Goal: Information Seeking & Learning: Check status

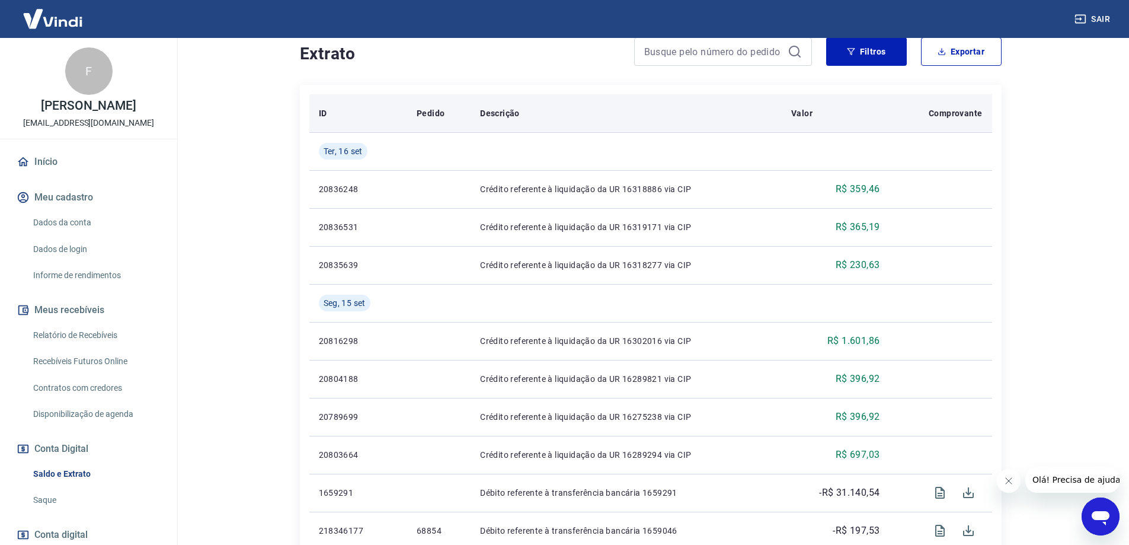
scroll to position [296, 0]
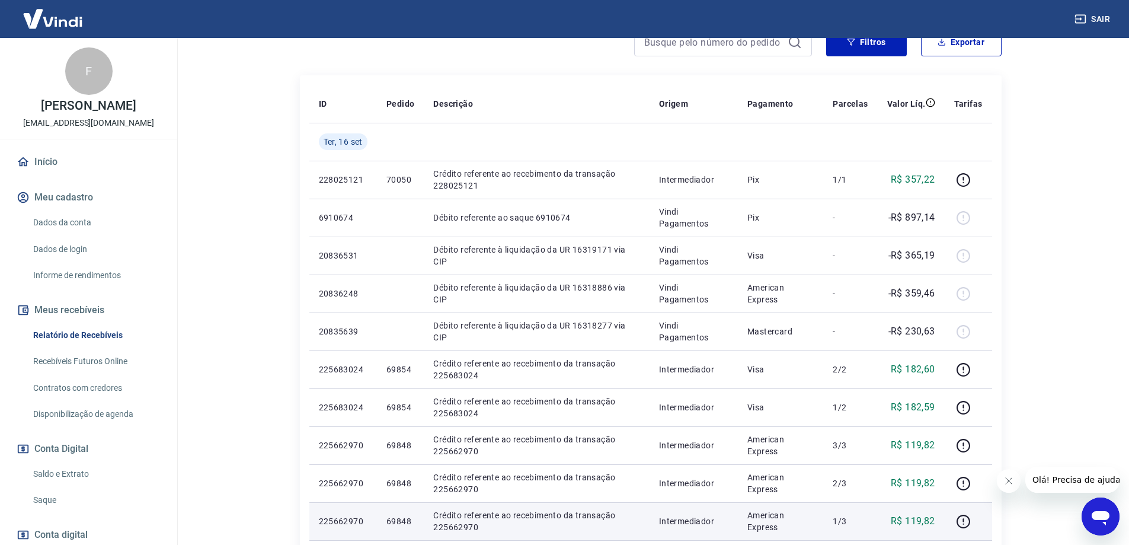
scroll to position [59, 0]
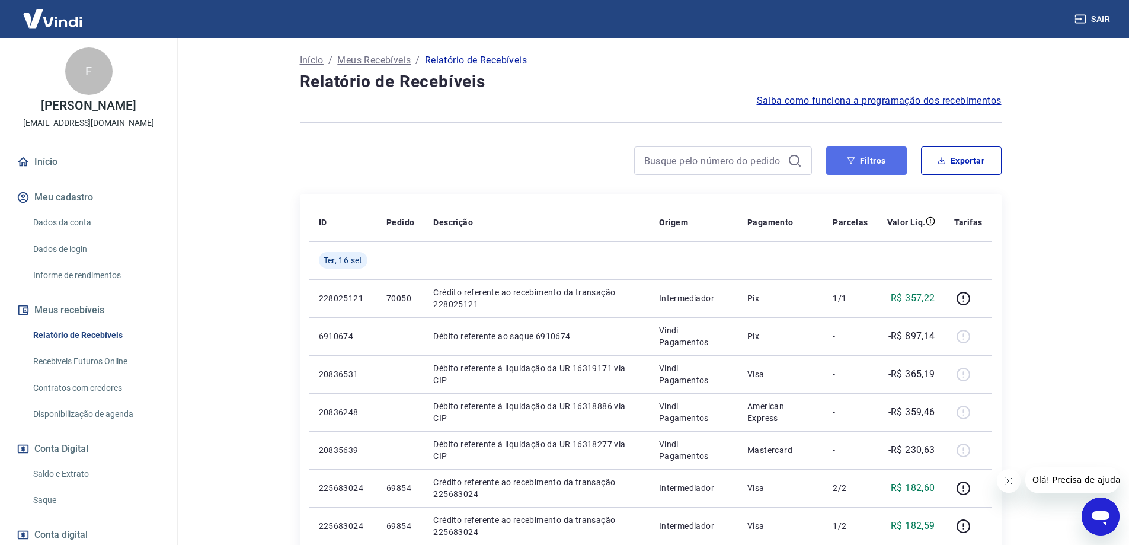
click at [864, 156] on button "Filtros" at bounding box center [866, 160] width 81 height 28
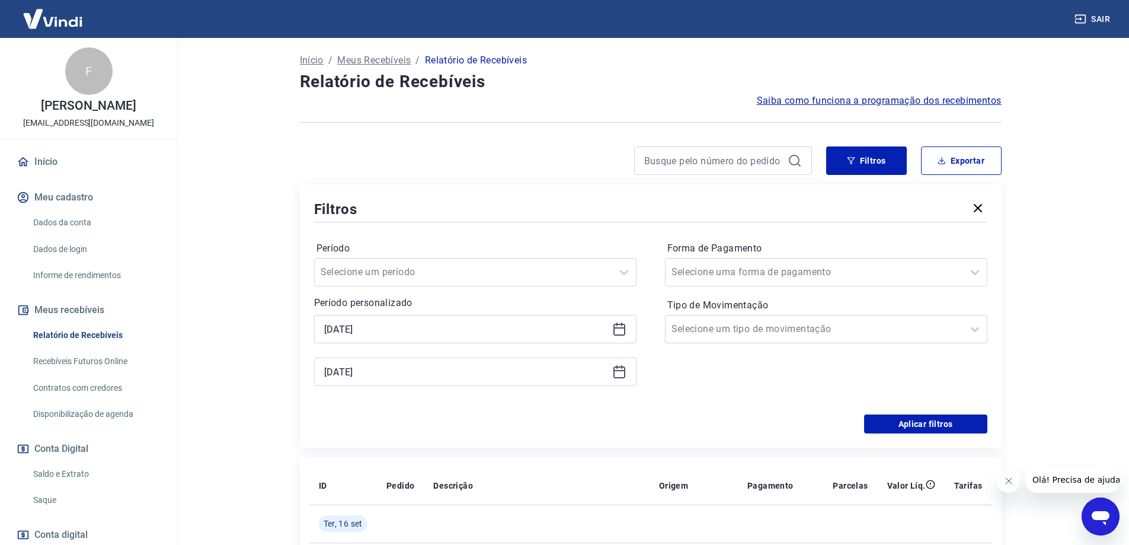
click at [618, 321] on div "[DATE]" at bounding box center [475, 329] width 322 height 28
click at [618, 328] on icon at bounding box center [619, 327] width 12 height 1
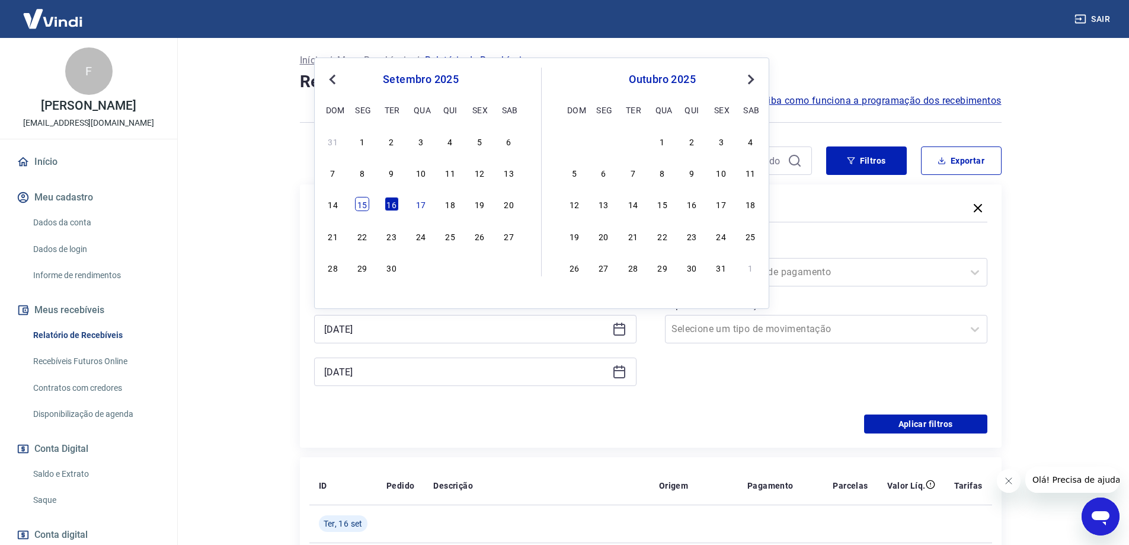
click at [362, 206] on div "15" at bounding box center [362, 204] width 14 height 14
type input "[DATE]"
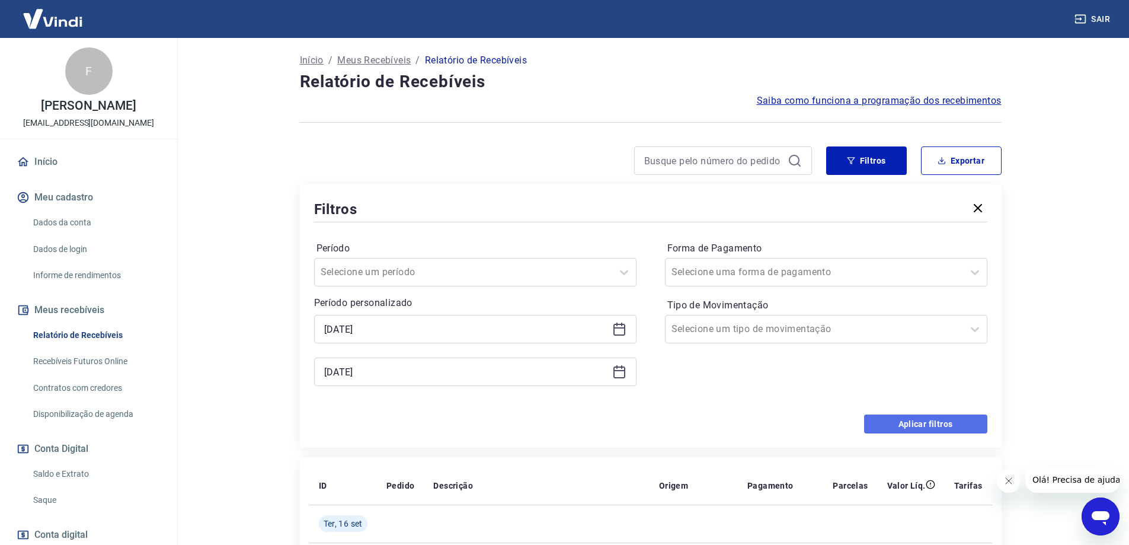
click at [938, 419] on button "Aplicar filtros" at bounding box center [925, 423] width 123 height 19
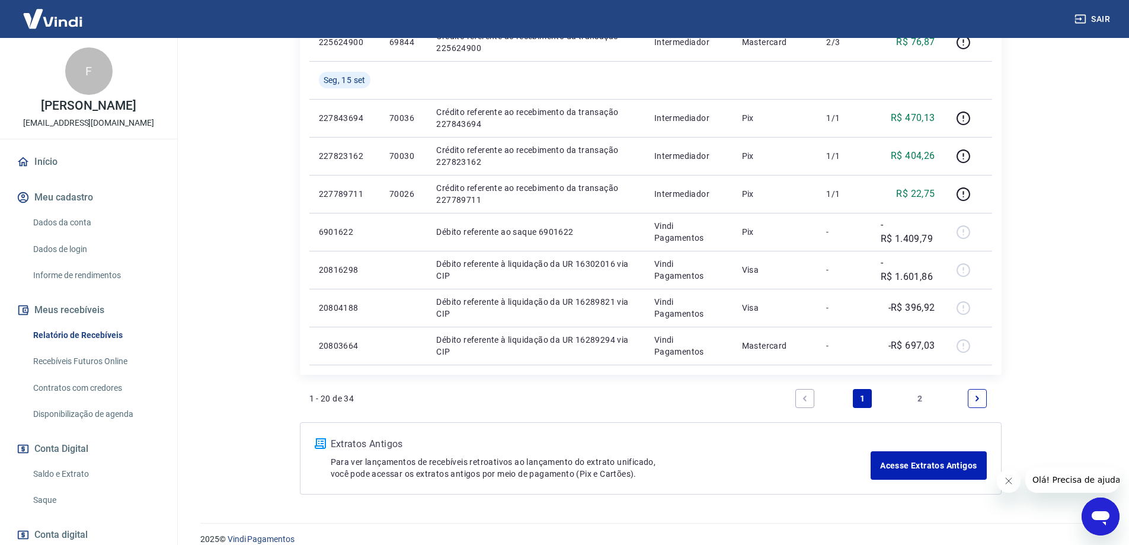
scroll to position [785, 0]
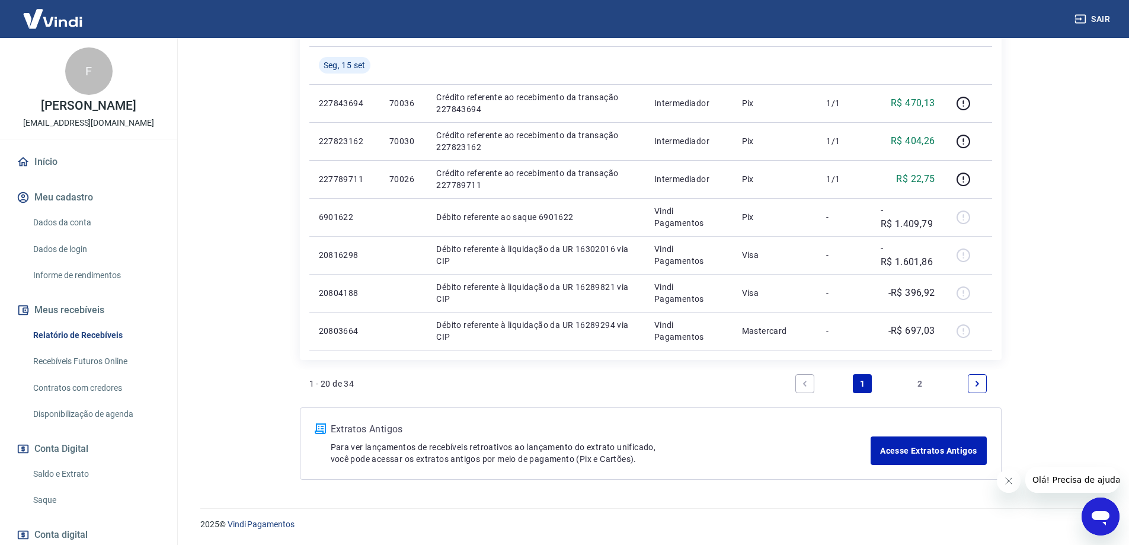
click at [921, 380] on link "2" at bounding box center [919, 383] width 19 height 19
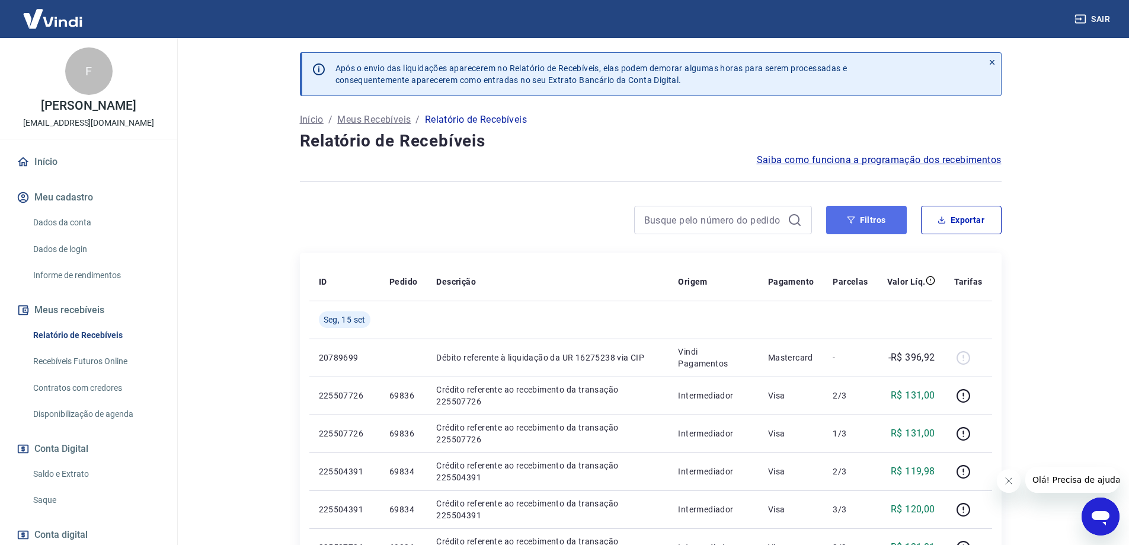
click at [855, 226] on button "Filtros" at bounding box center [866, 220] width 81 height 28
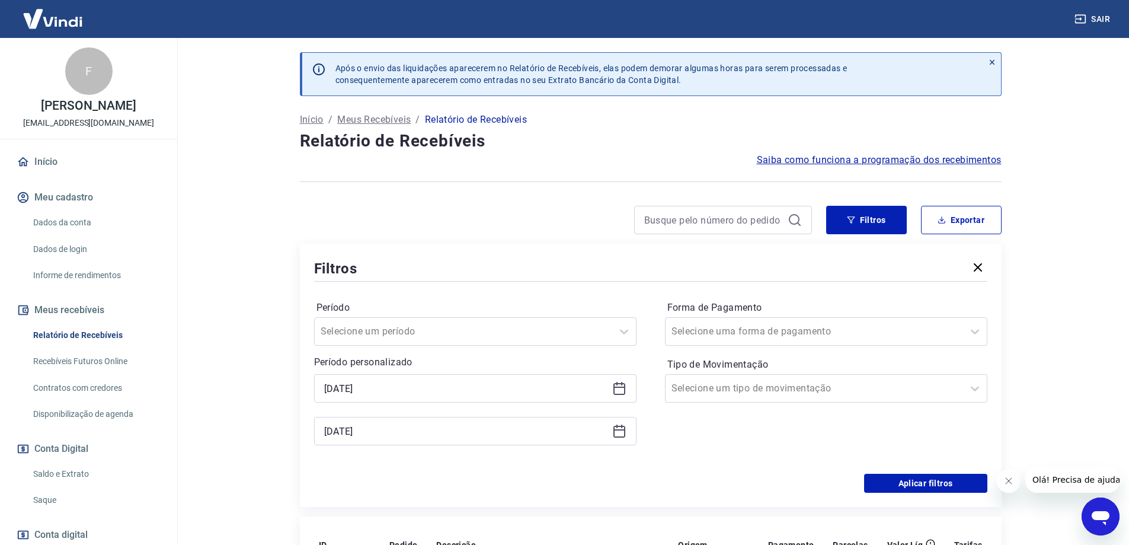
click at [619, 385] on icon at bounding box center [619, 388] width 14 height 14
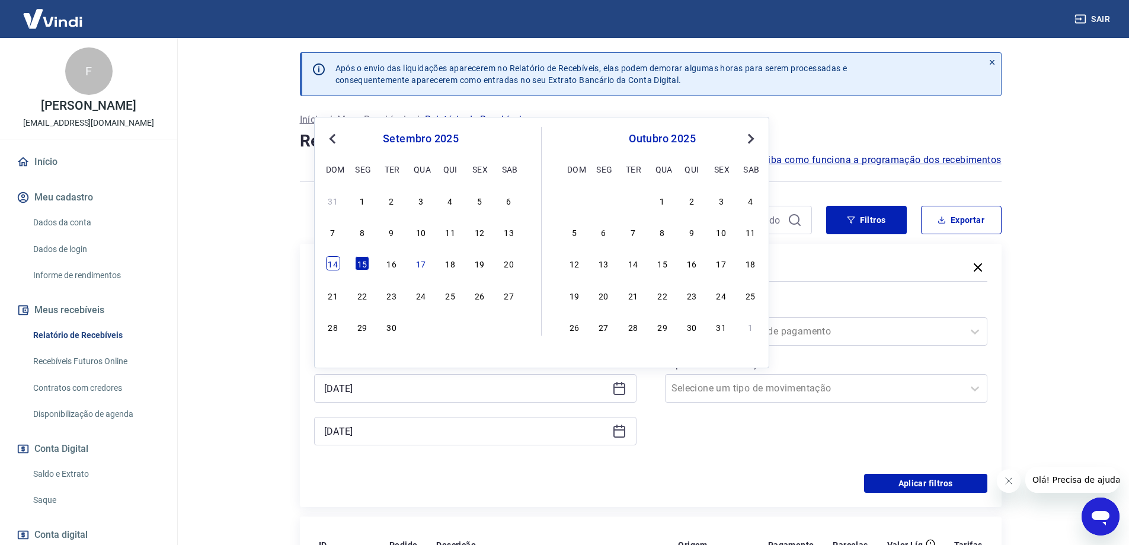
click at [335, 266] on div "14" at bounding box center [333, 263] width 14 height 14
type input "[DATE]"
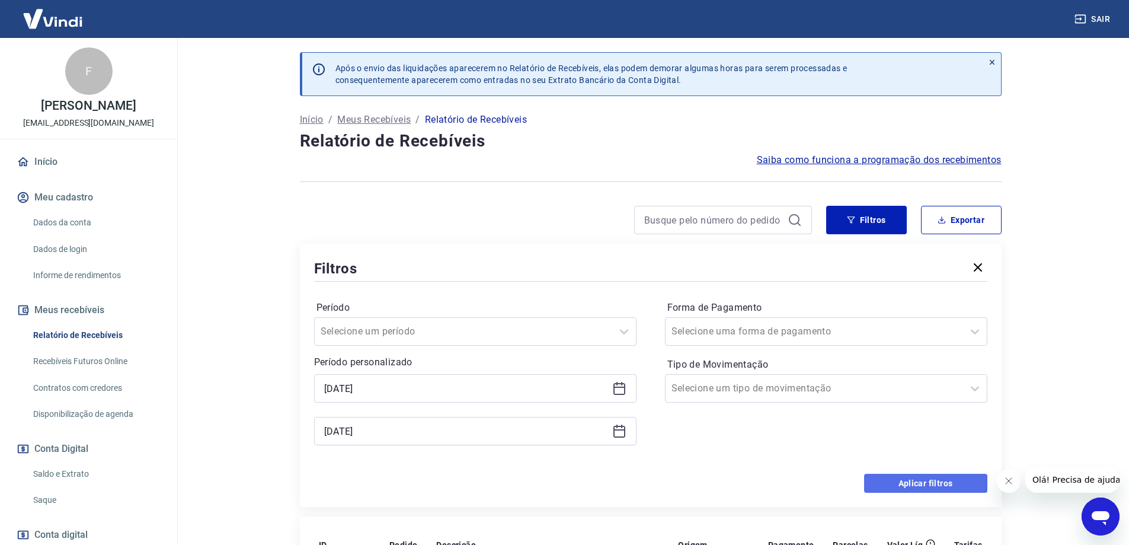
click at [924, 481] on button "Aplicar filtros" at bounding box center [925, 483] width 123 height 19
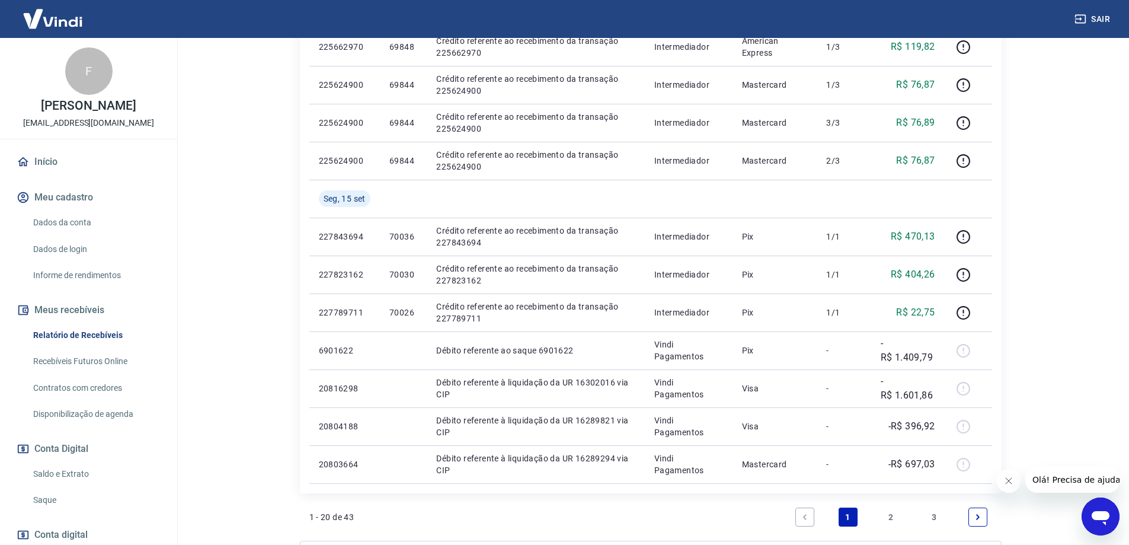
scroll to position [785, 0]
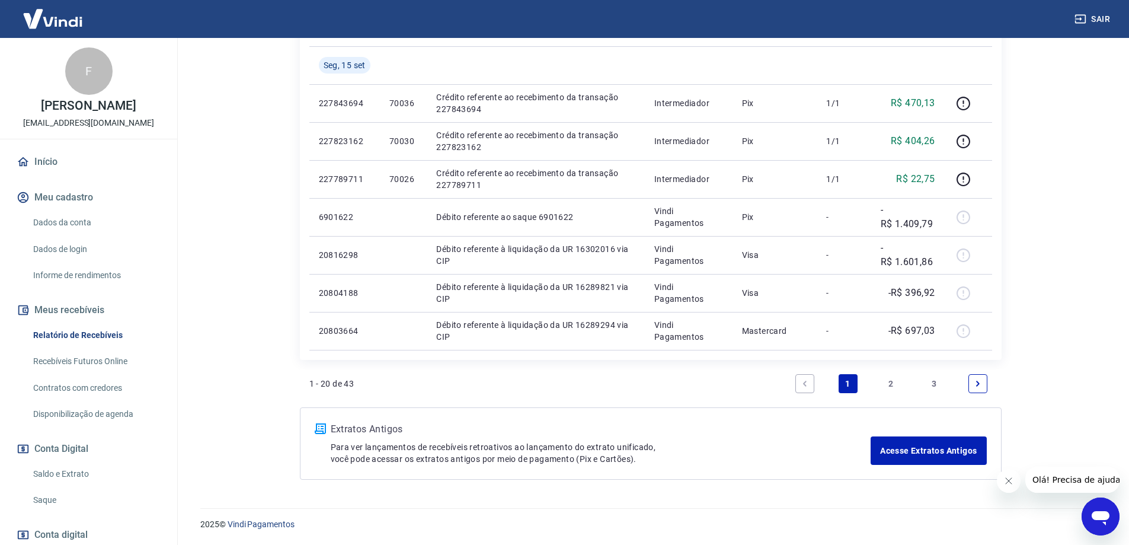
click at [934, 384] on link "3" at bounding box center [934, 383] width 19 height 19
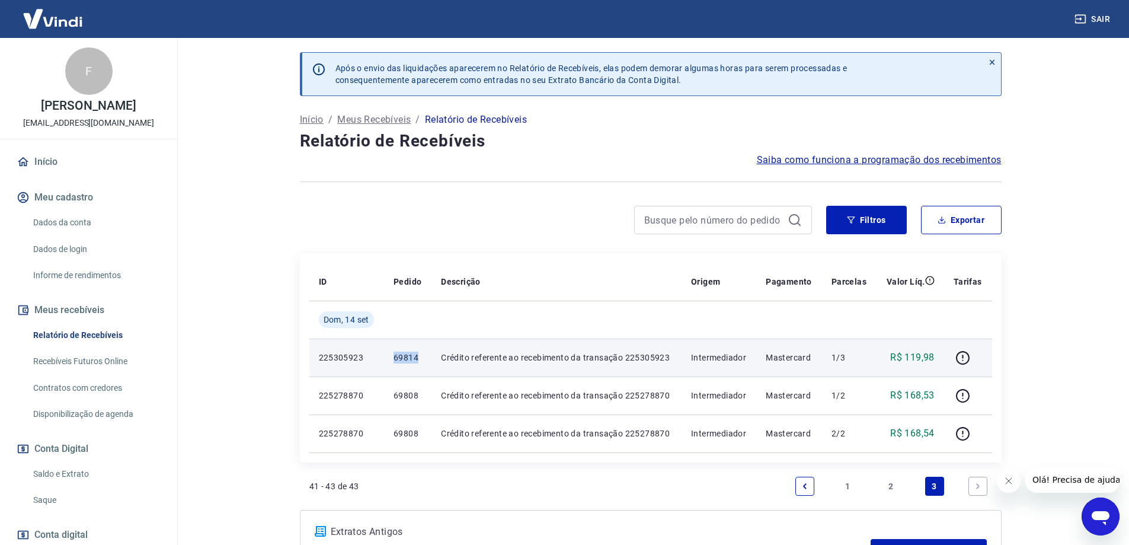
drag, startPoint x: 389, startPoint y: 359, endPoint x: 418, endPoint y: 359, distance: 29.6
click at [418, 359] on td "69814" at bounding box center [407, 357] width 47 height 38
copy p "69814"
